Goal: Communication & Community: Answer question/provide support

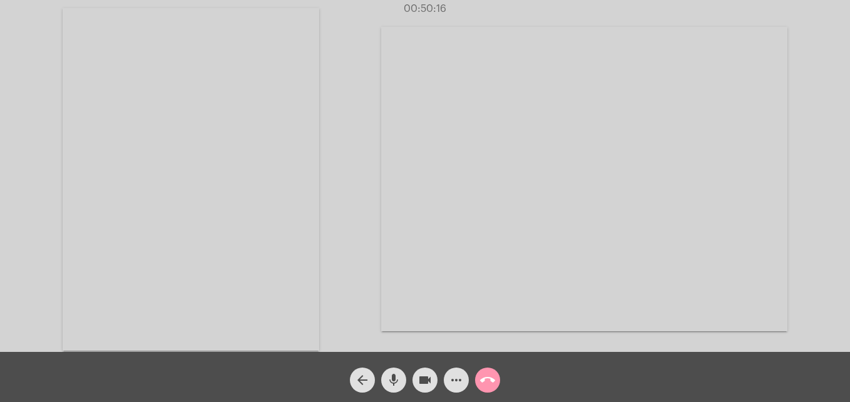
click at [492, 381] on mat-icon "call_end" at bounding box center [487, 380] width 15 height 15
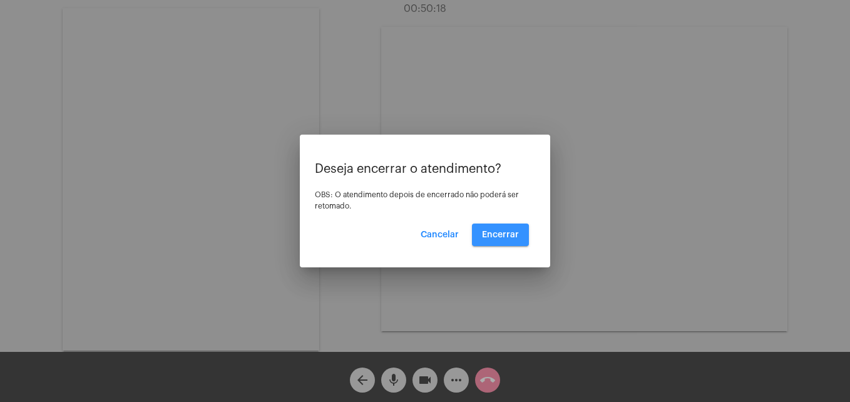
click at [496, 236] on span "Encerrar" at bounding box center [500, 234] width 37 height 9
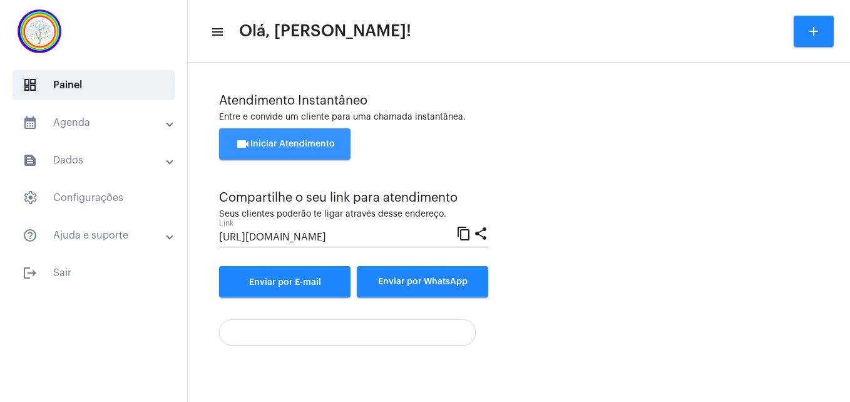
click at [317, 147] on span "videocam Iniciar Atendimento" at bounding box center [285, 144] width 100 height 9
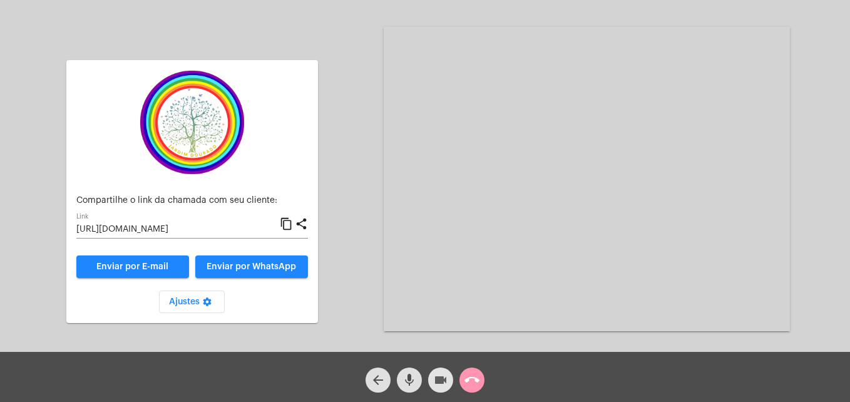
click at [446, 383] on mat-icon "videocam" at bounding box center [440, 380] width 15 height 15
click at [447, 377] on mat-icon "videocam_off" at bounding box center [440, 380] width 15 height 15
click at [288, 224] on mat-icon "content_copy" at bounding box center [286, 224] width 13 height 15
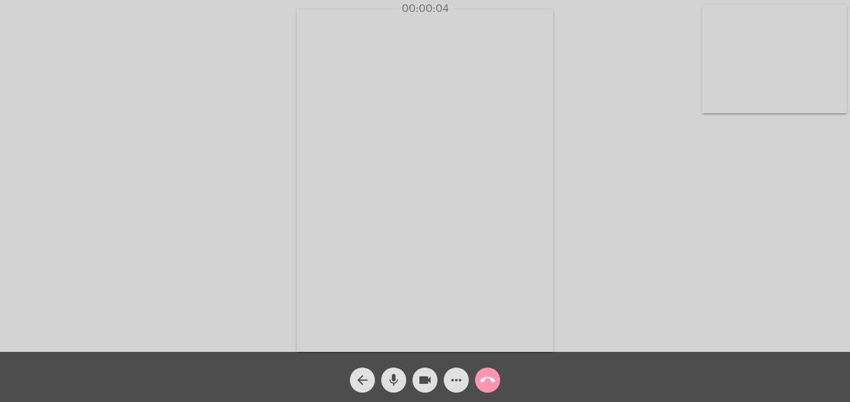
click at [718, 98] on video at bounding box center [775, 59] width 145 height 108
click at [352, 328] on video at bounding box center [539, 179] width 457 height 343
